Goal: Go to known website: Go to known website

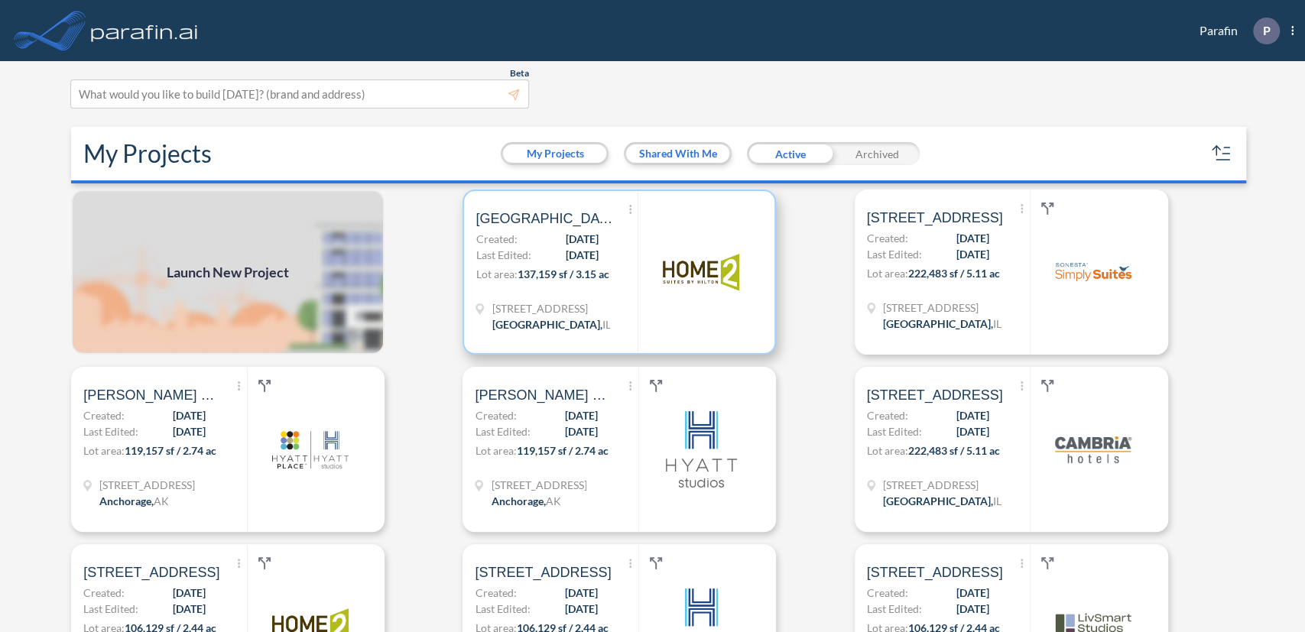
click at [589, 276] on span "137,159 sf / 3.15 ac" at bounding box center [563, 274] width 92 height 13
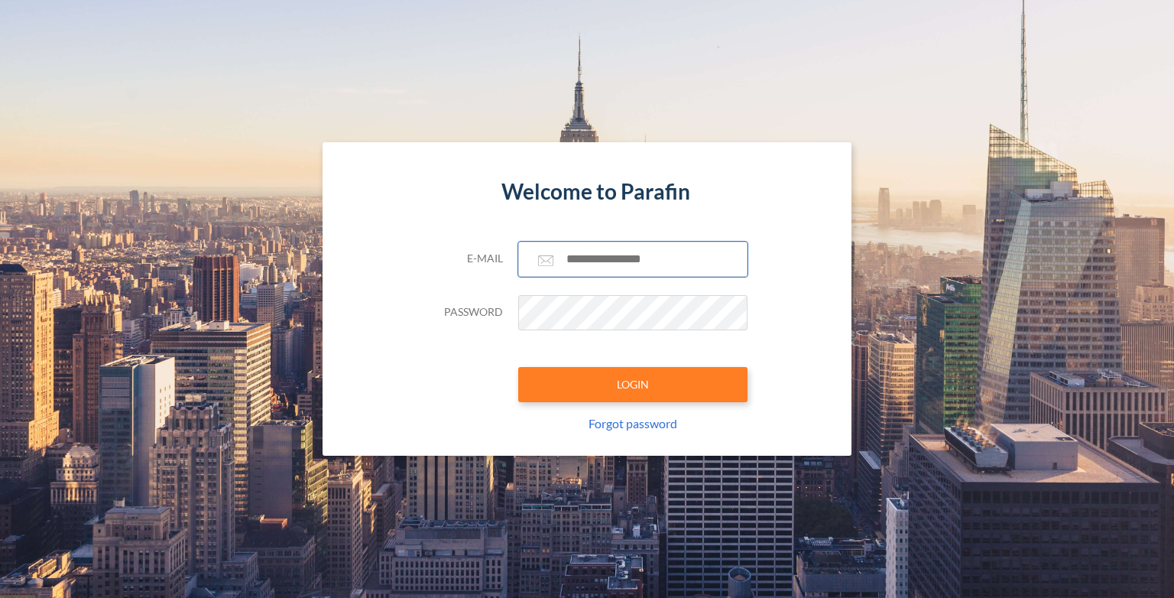
click at [612, 269] on input "text" at bounding box center [632, 259] width 229 height 35
